Goal: Task Accomplishment & Management: Use online tool/utility

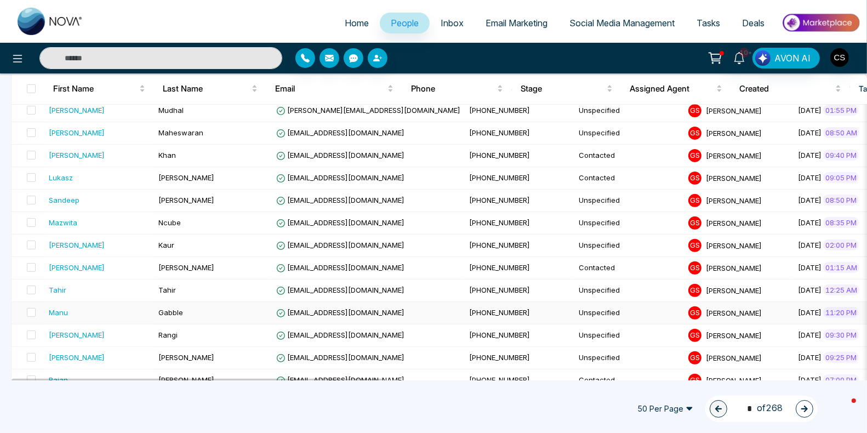
scroll to position [560, 0]
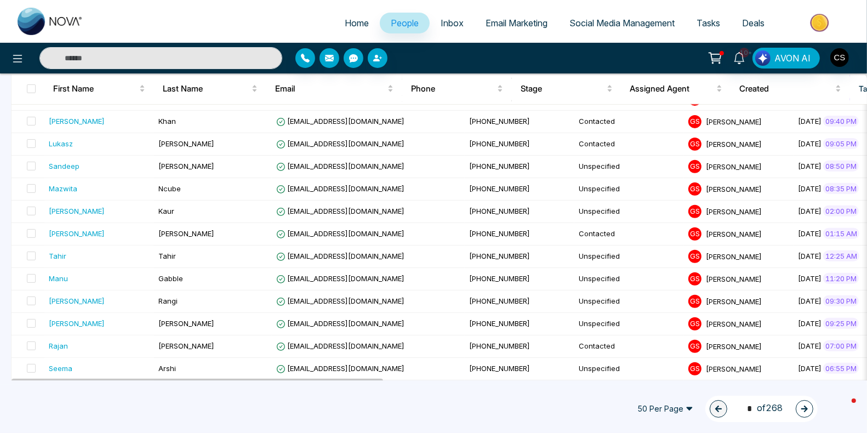
click at [514, 20] on span "Email Marketing" at bounding box center [517, 23] width 62 height 11
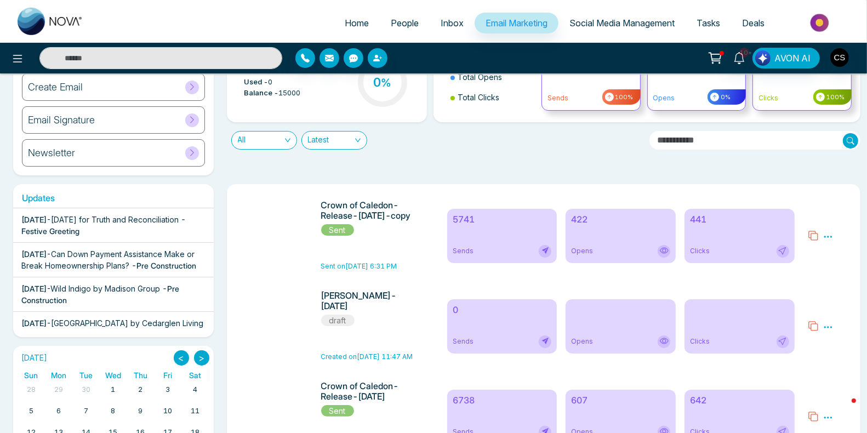
scroll to position [78, 0]
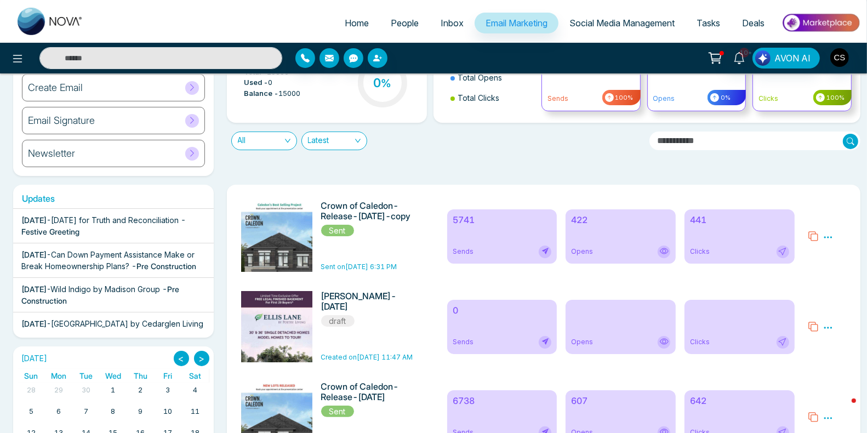
click at [816, 329] on icon at bounding box center [813, 326] width 11 height 11
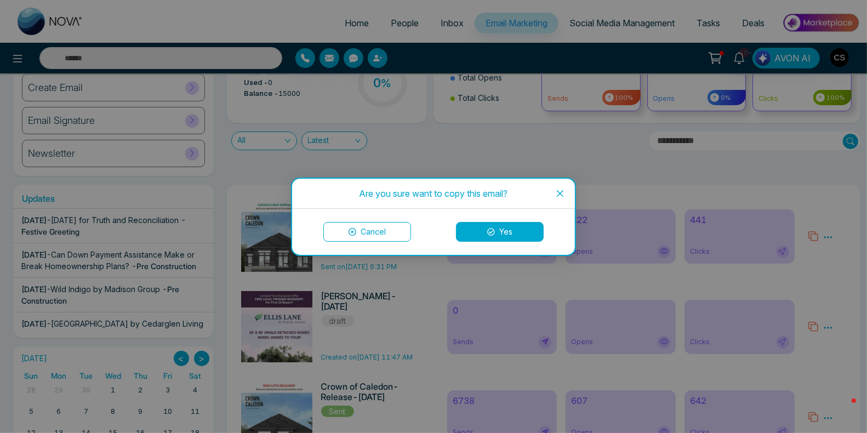
click at [522, 235] on button "Yes" at bounding box center [500, 232] width 88 height 20
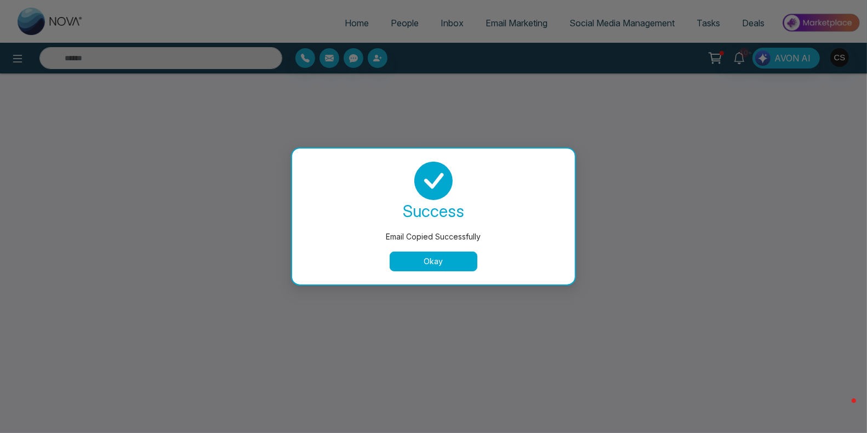
click at [470, 254] on button "Okay" at bounding box center [434, 262] width 88 height 20
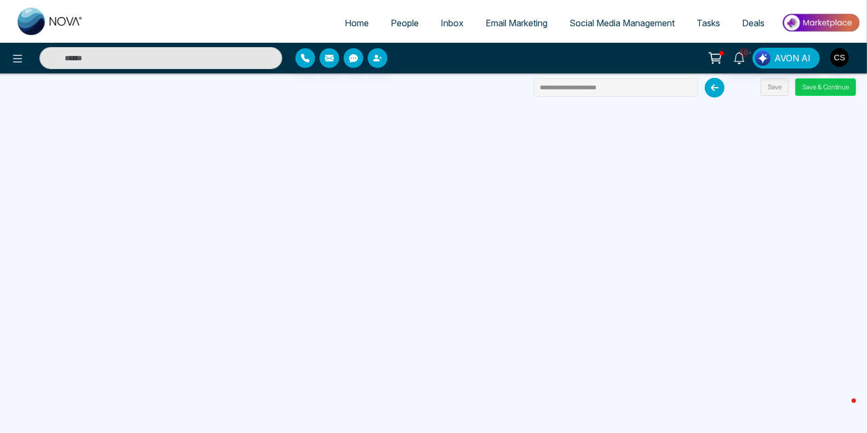
click at [817, 81] on button "Save & Continue" at bounding box center [826, 87] width 61 height 18
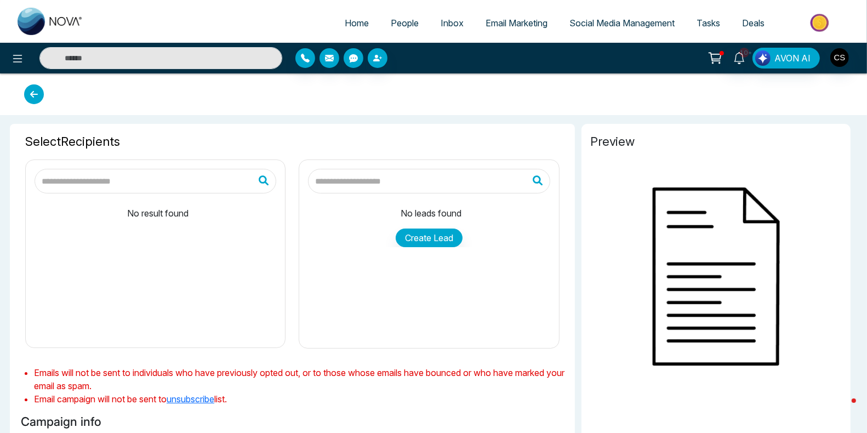
type input "**********"
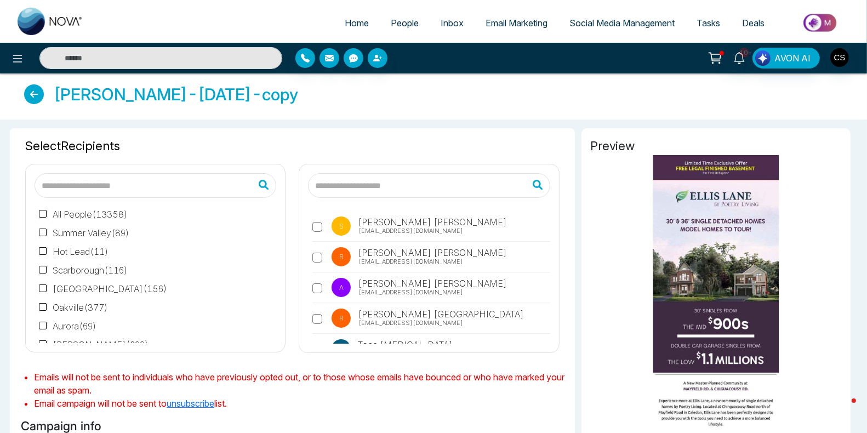
click at [35, 94] on icon at bounding box center [34, 94] width 20 height 20
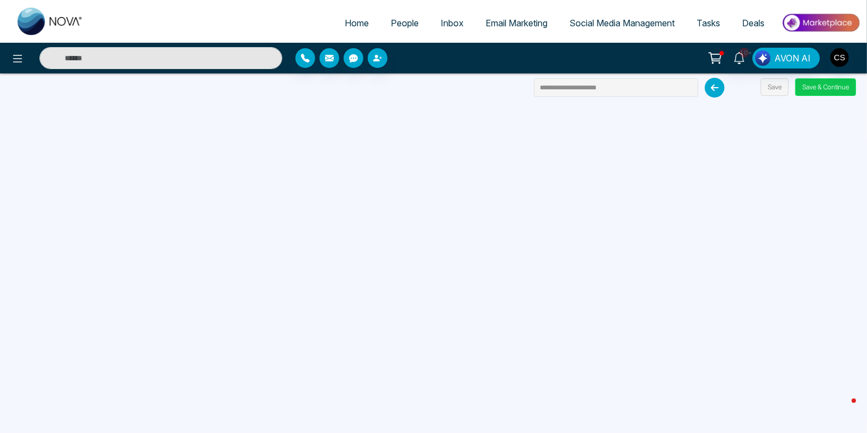
click at [805, 85] on button "Save & Continue" at bounding box center [826, 87] width 61 height 18
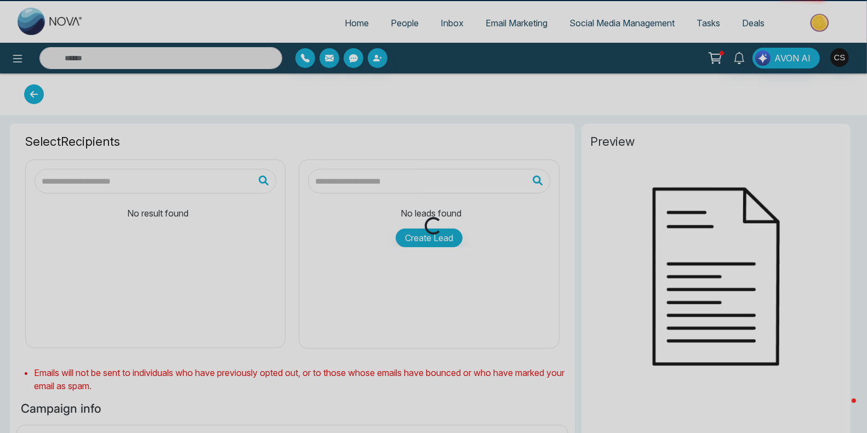
click at [805, 85] on div "Loading..." at bounding box center [433, 216] width 867 height 433
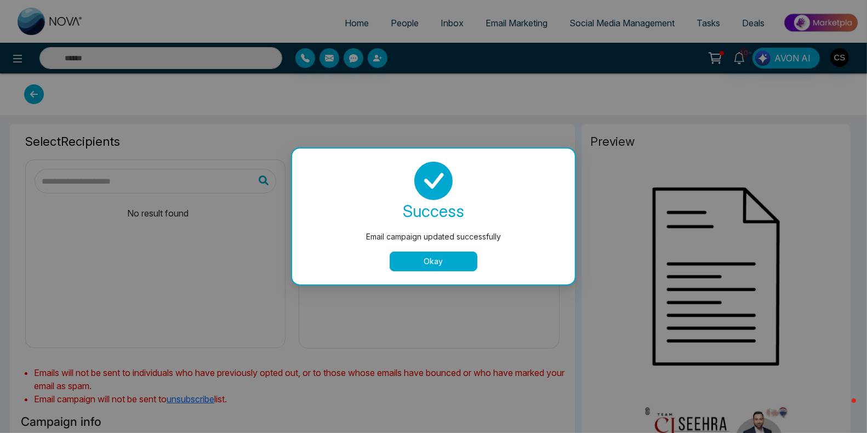
type input "**********"
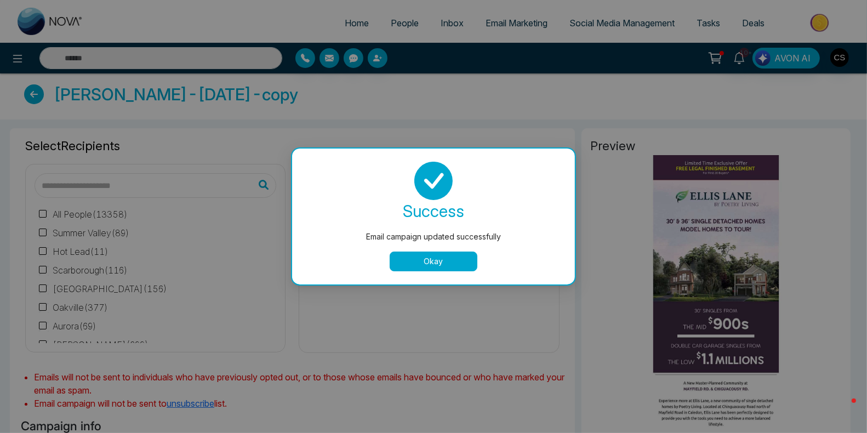
click at [406, 259] on button "Okay" at bounding box center [434, 262] width 88 height 20
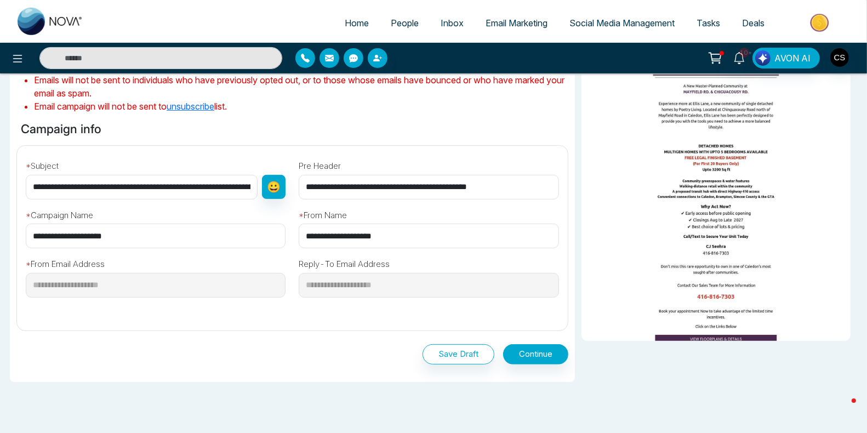
scroll to position [340, 0]
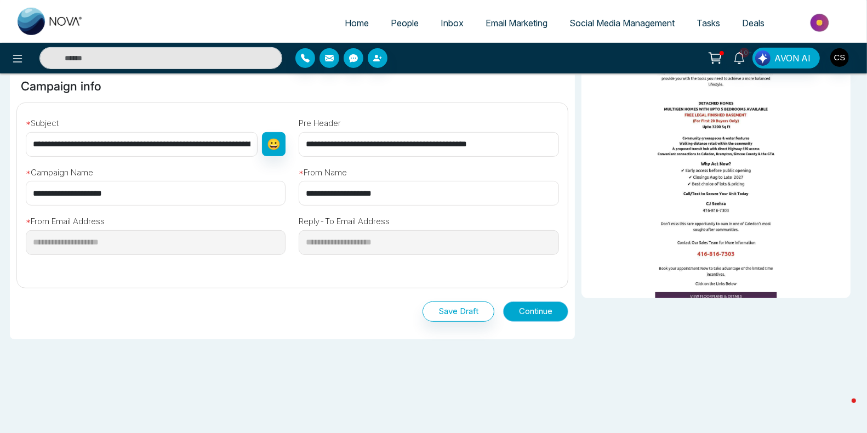
click at [519, 308] on button "Continue" at bounding box center [535, 312] width 65 height 20
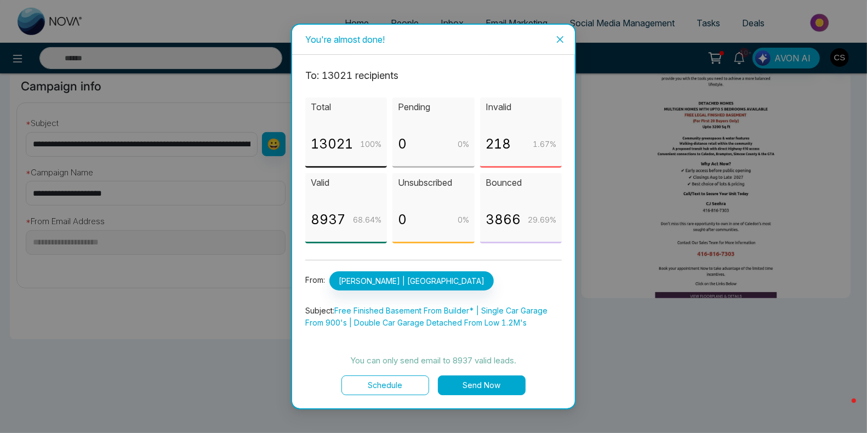
click at [479, 387] on button "Send Now" at bounding box center [482, 386] width 88 height 20
